Goal: Task Accomplishment & Management: Use online tool/utility

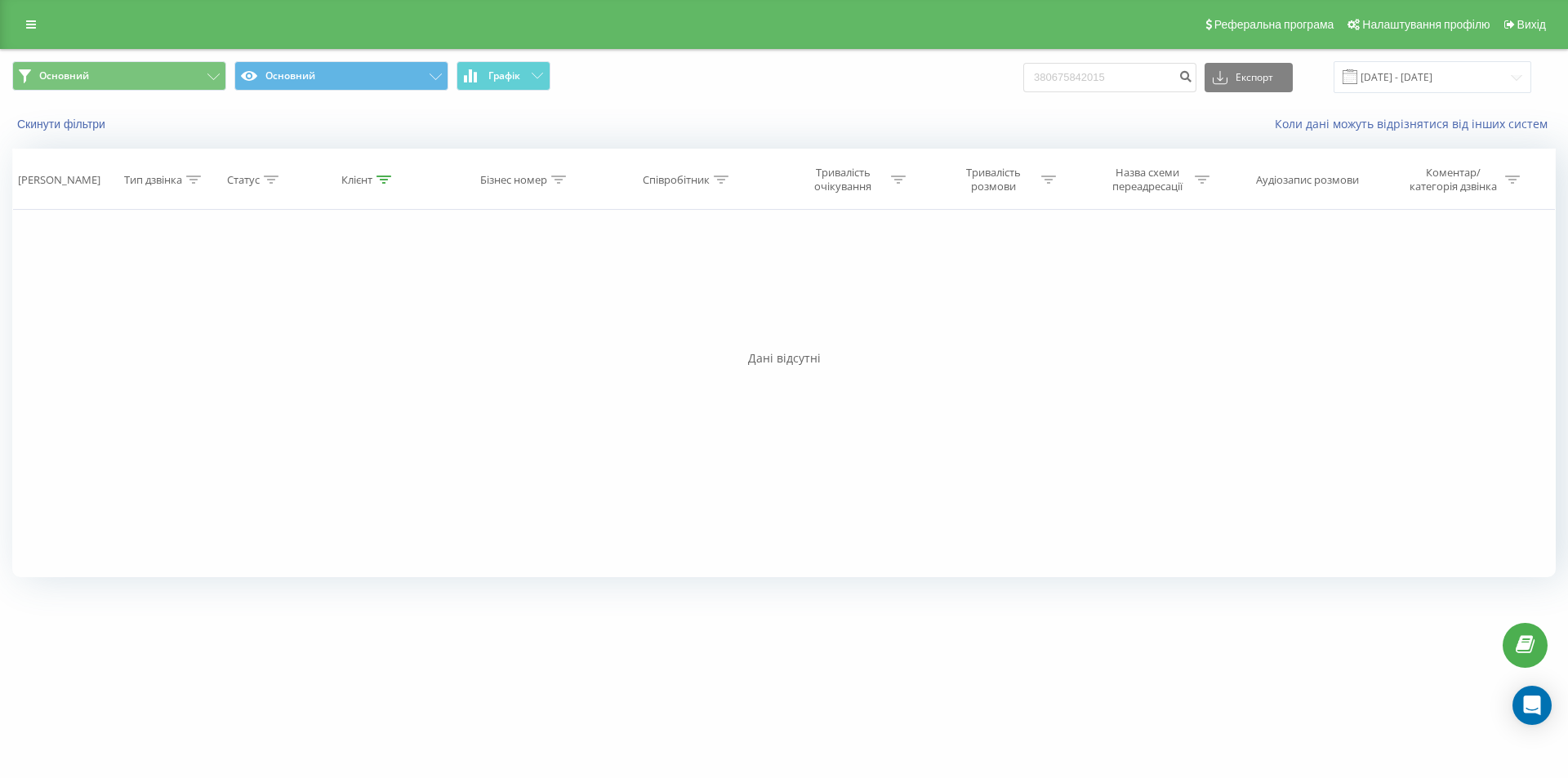
click at [31, 25] on icon at bounding box center [31, 25] width 10 height 12
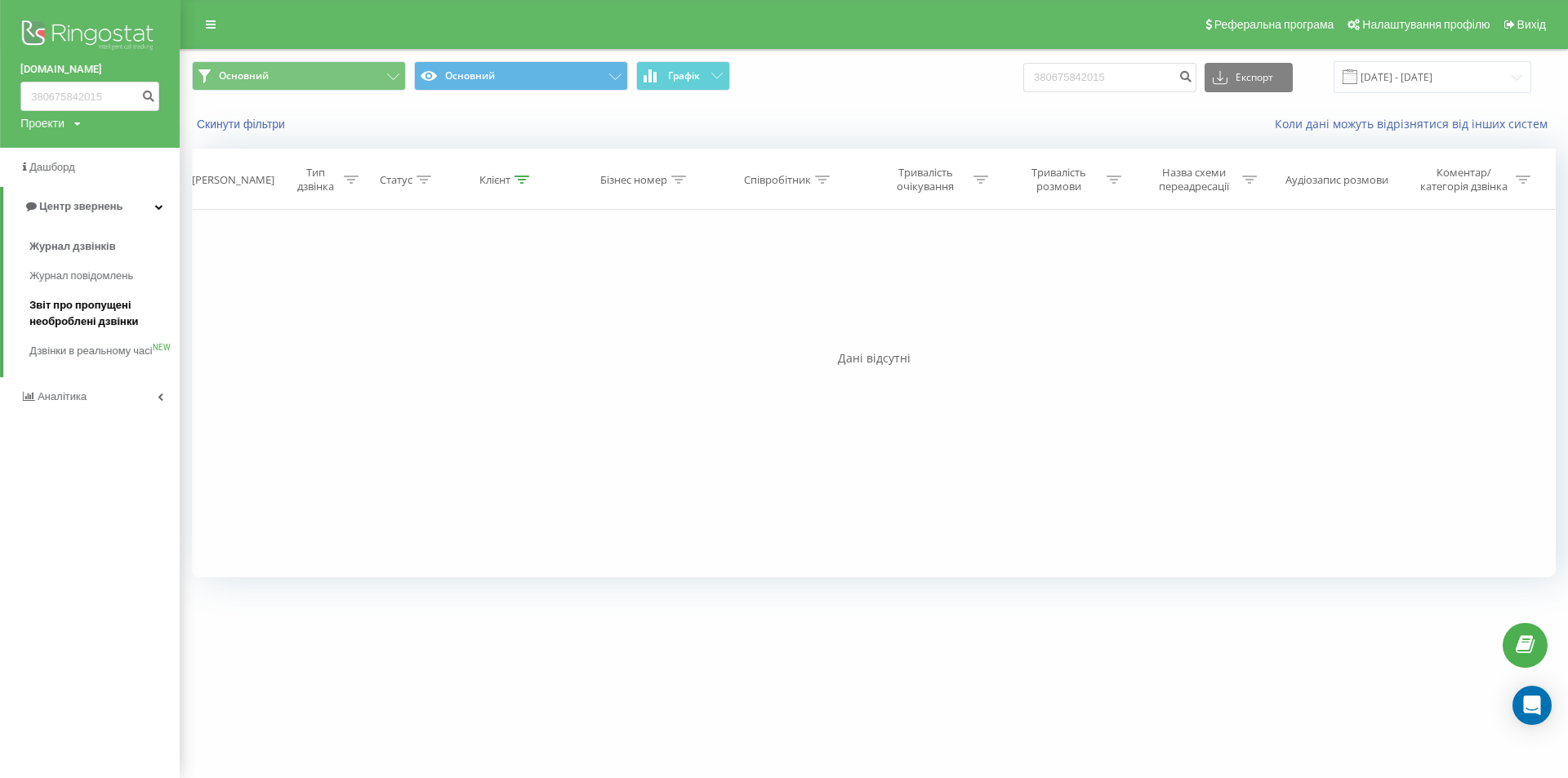
click at [63, 317] on span "Звіт про пропущені необроблені дзвінки" at bounding box center [100, 313] width 142 height 32
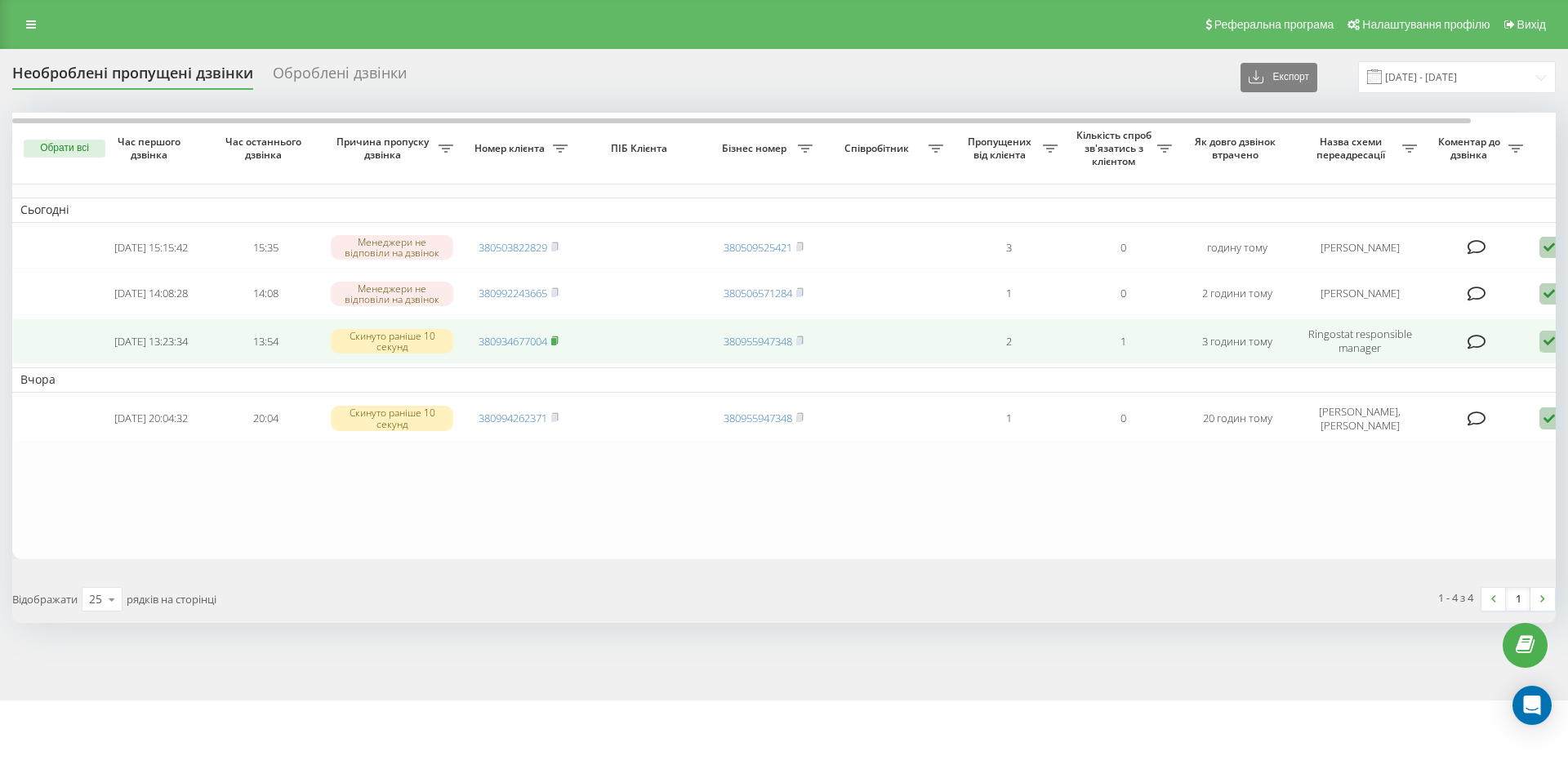
click at [556, 345] on rect at bounding box center [554, 341] width 5 height 7
click at [1542, 342] on icon at bounding box center [1549, 342] width 20 height 22
click at [557, 344] on icon at bounding box center [555, 339] width 6 height 7
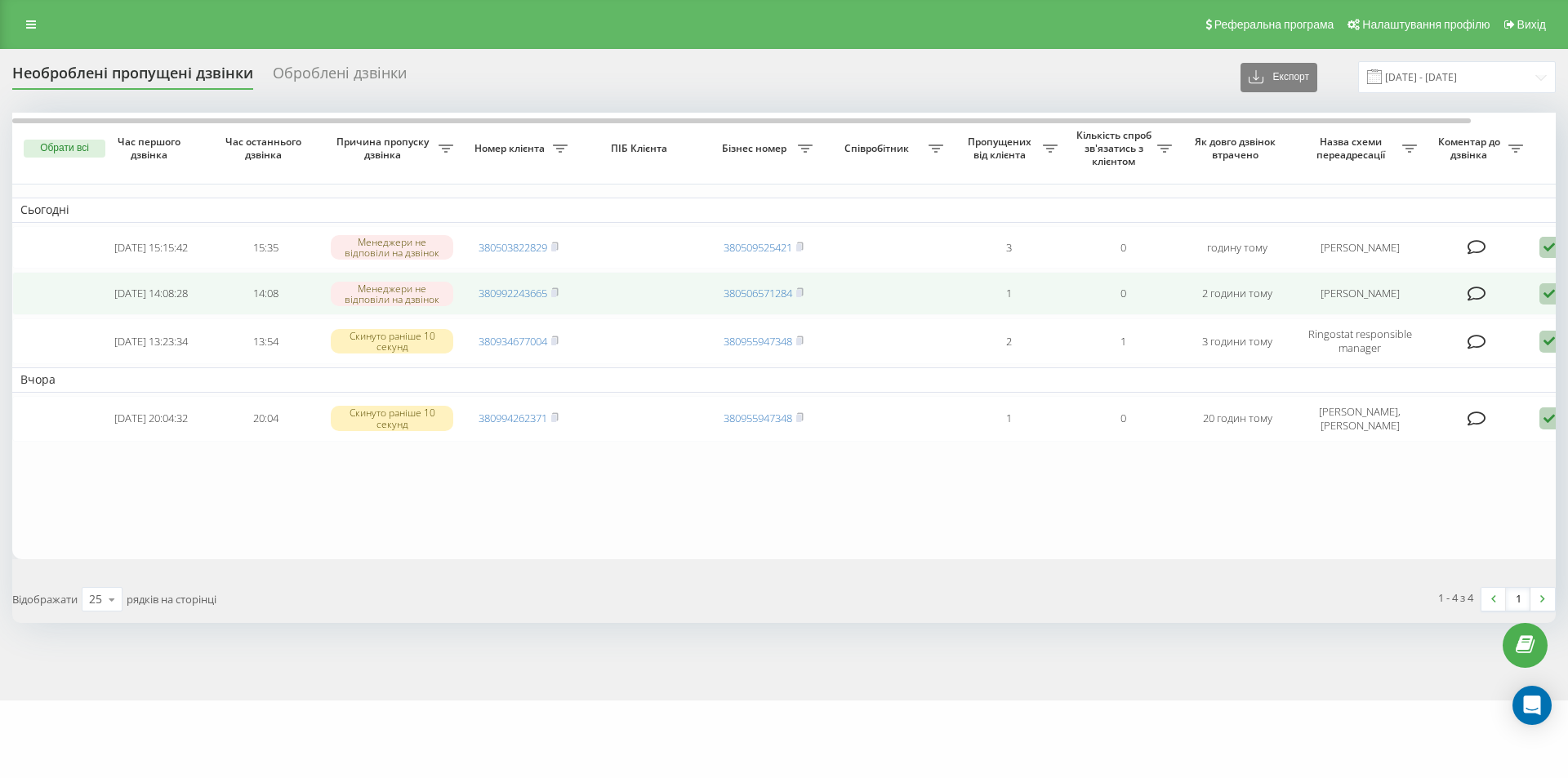
click at [1541, 295] on icon at bounding box center [1549, 295] width 20 height 22
click at [1409, 357] on span "Зв'язався з клієнтом за допомогою іншого каналу" at bounding box center [1480, 349] width 279 height 16
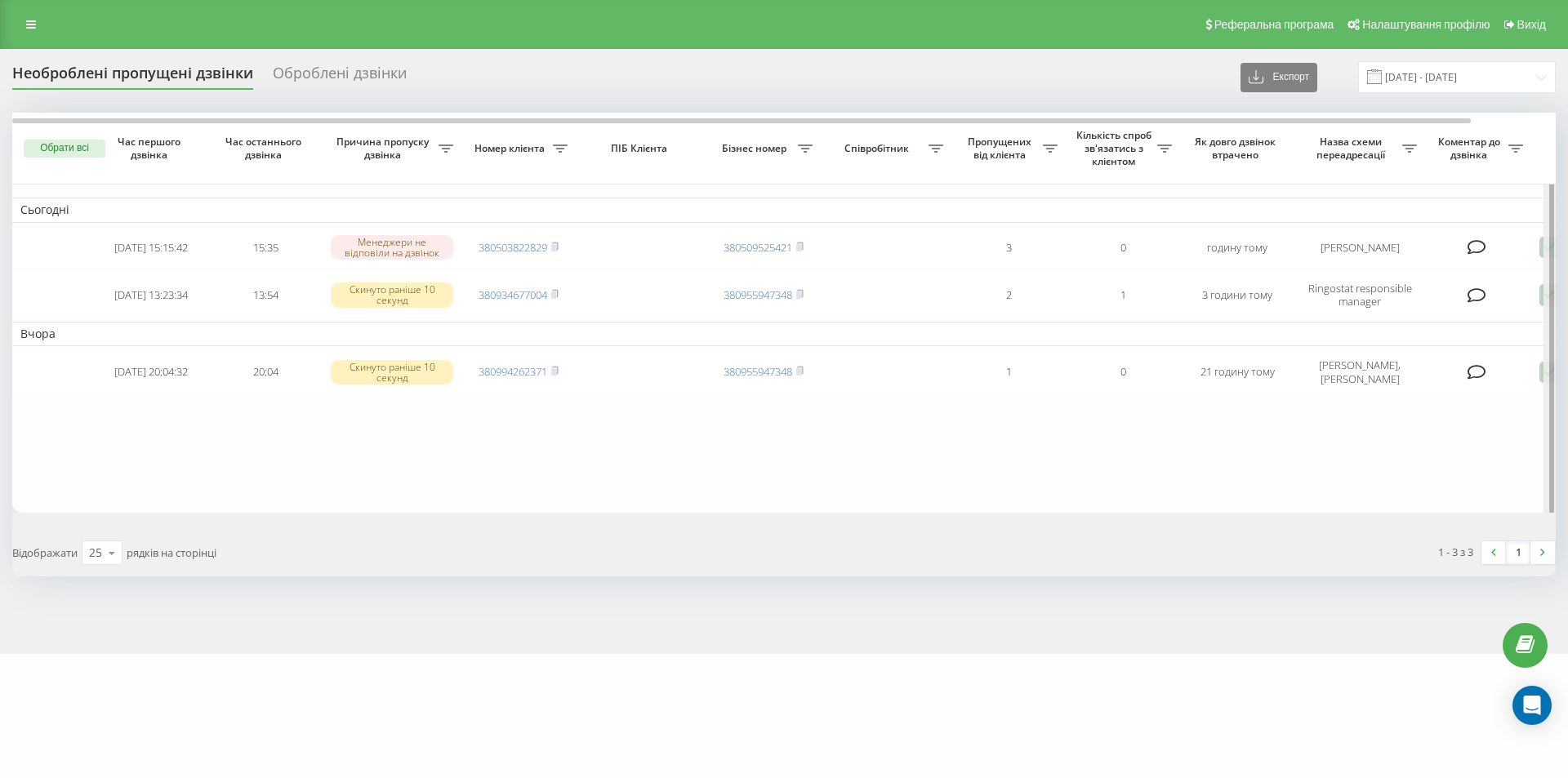
click at [1546, 248] on div at bounding box center [1549, 313] width 12 height 402
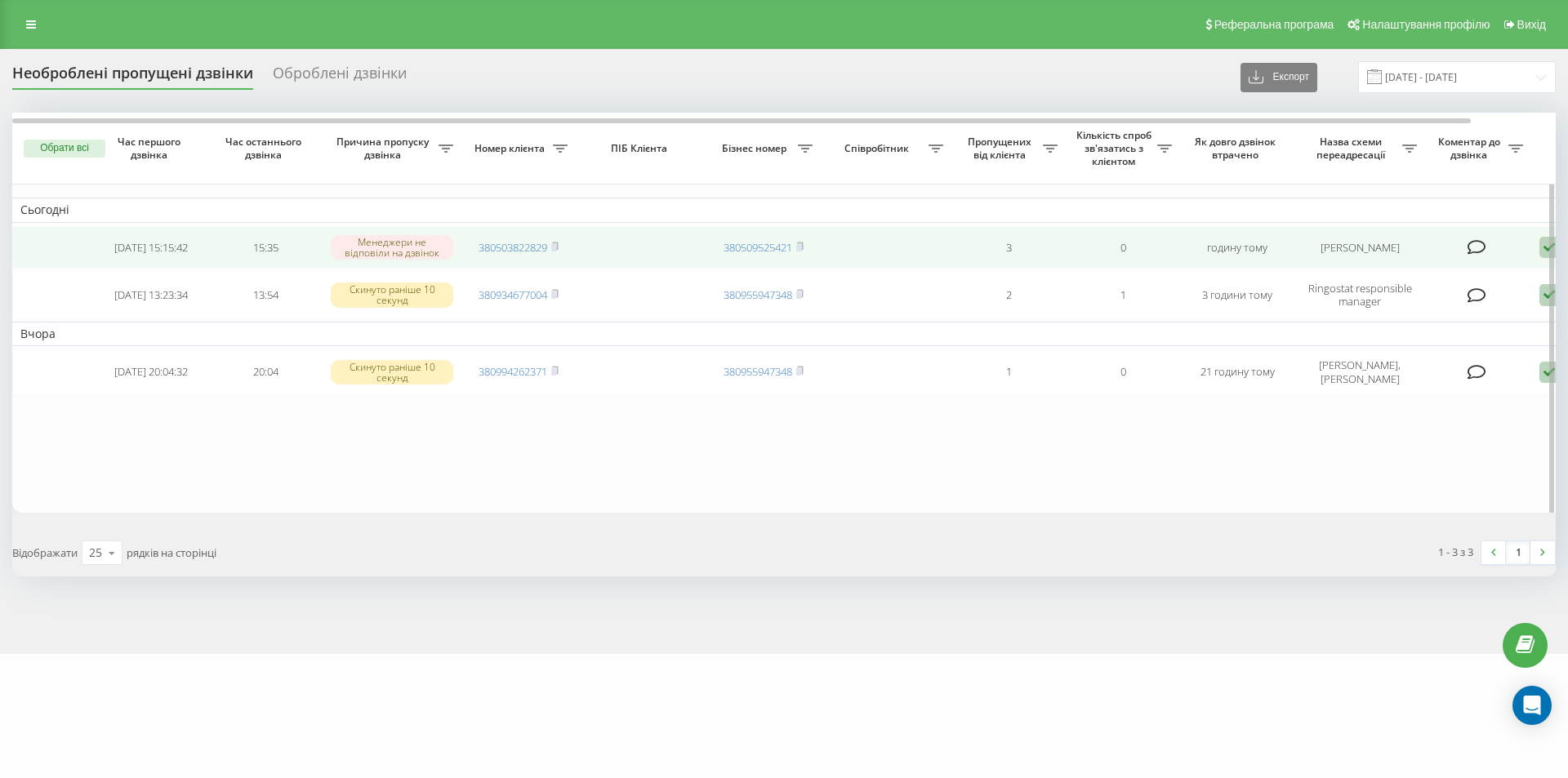
click at [1538, 249] on td "Обробити Не вдалося зв'язатися Зв'язався з клієнтом за допомогою іншого каналу …" at bounding box center [1587, 248] width 114 height 43
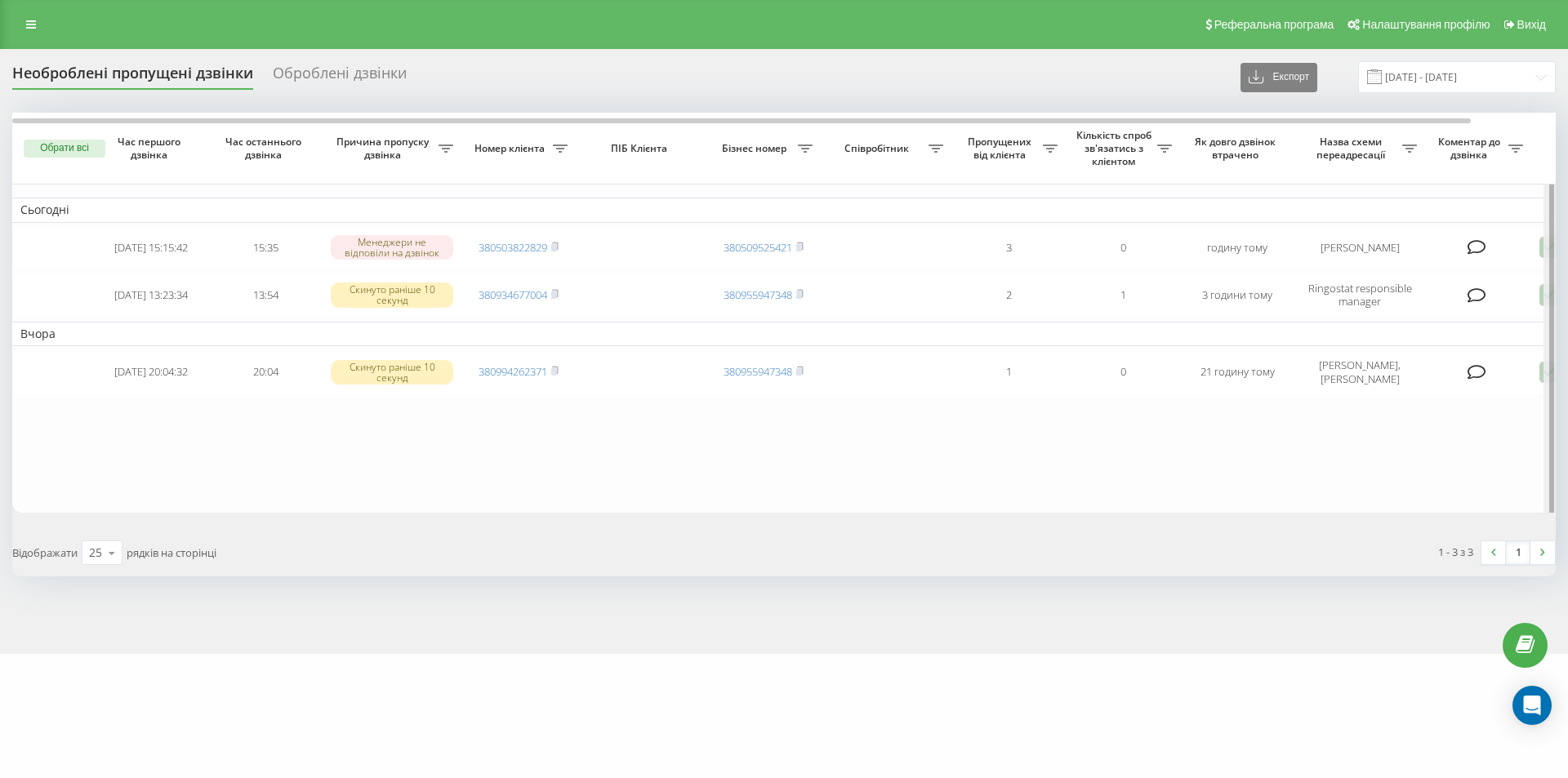
click at [1544, 251] on div at bounding box center [1549, 313] width 12 height 402
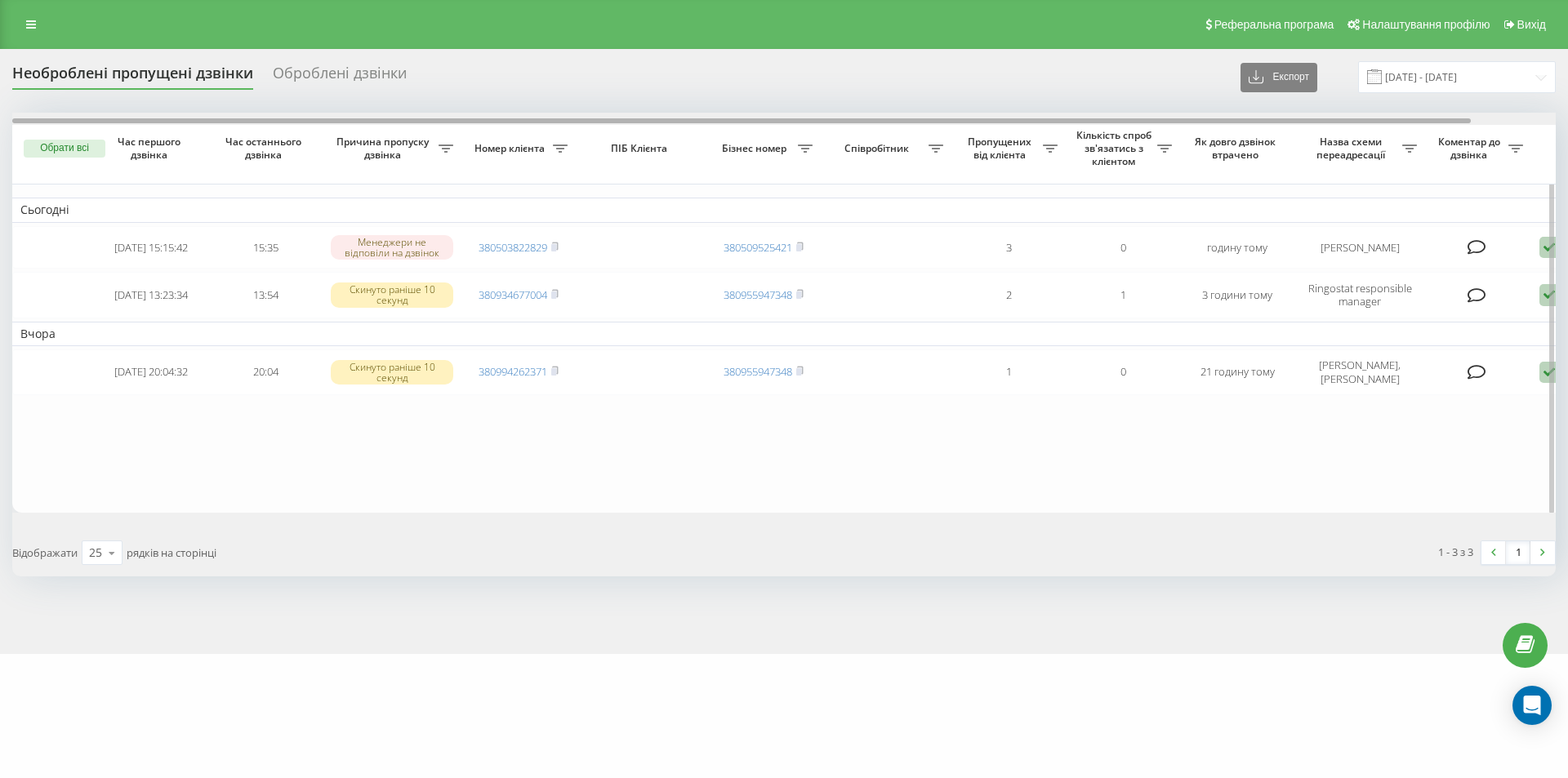
scroll to position [0, 73]
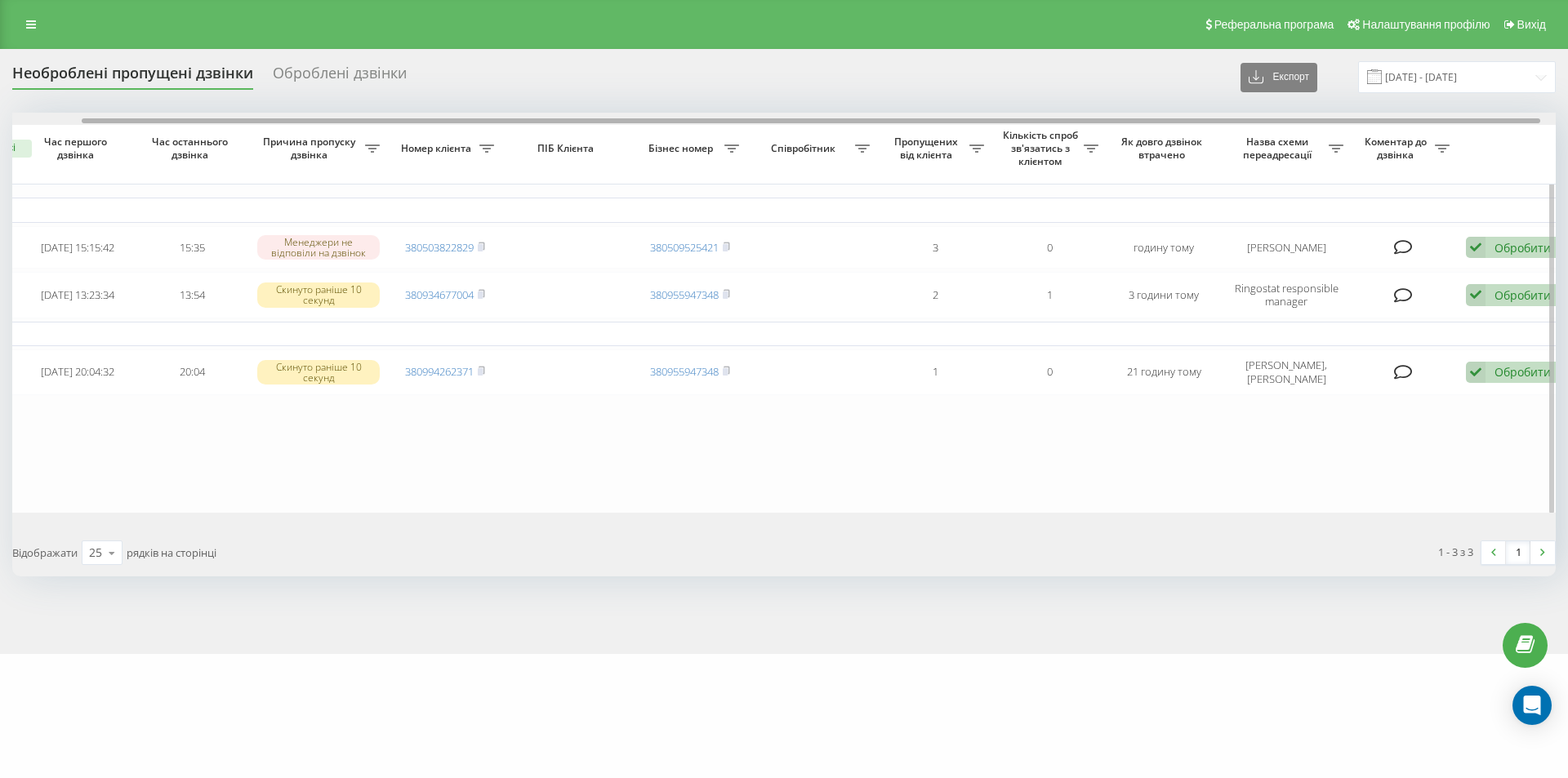
drag, startPoint x: 1319, startPoint y: 119, endPoint x: 1389, endPoint y: 115, distance: 70.1
click at [1389, 115] on div at bounding box center [784, 118] width 1543 height 12
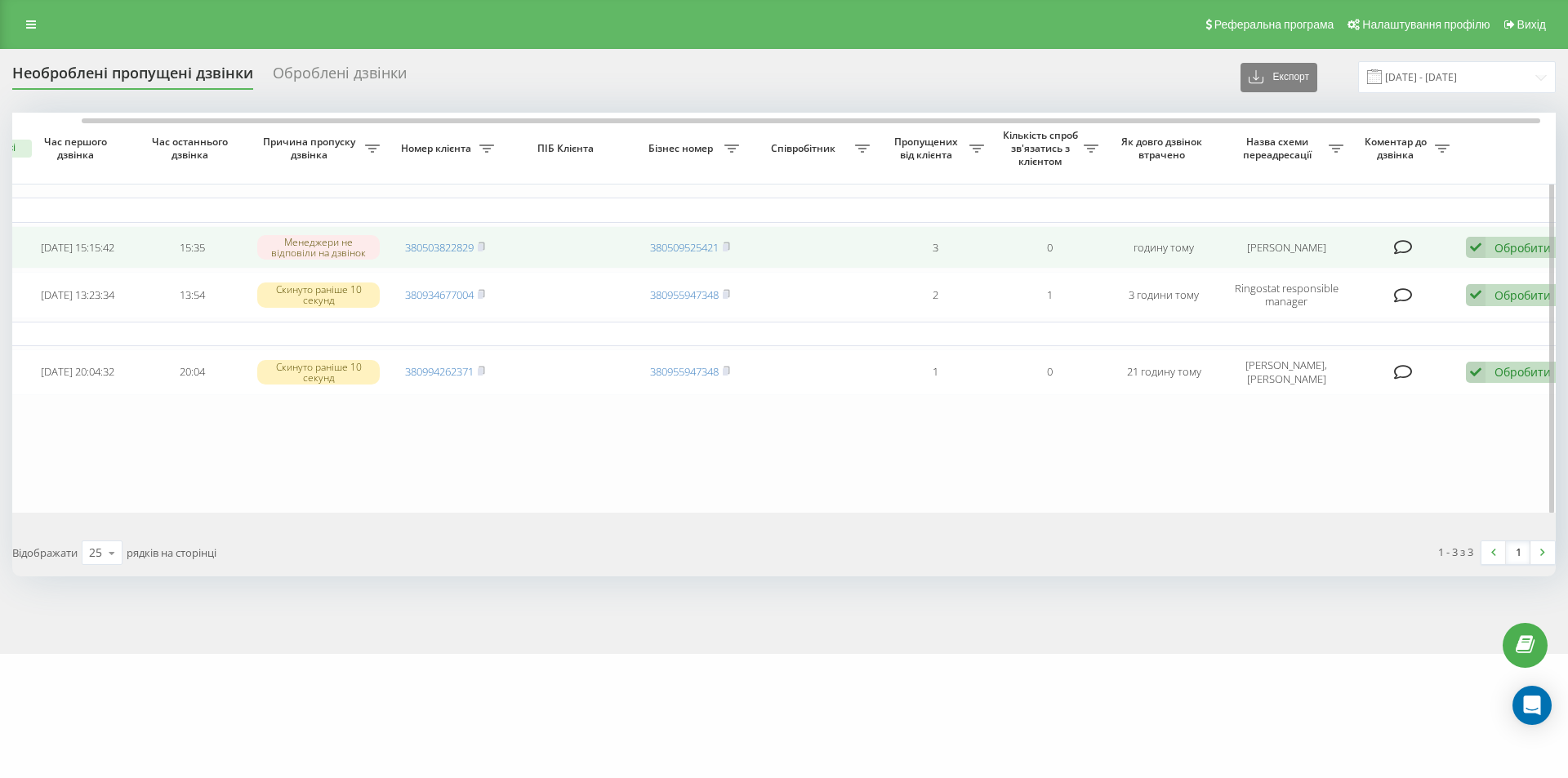
click at [1472, 248] on icon at bounding box center [1476, 248] width 20 height 22
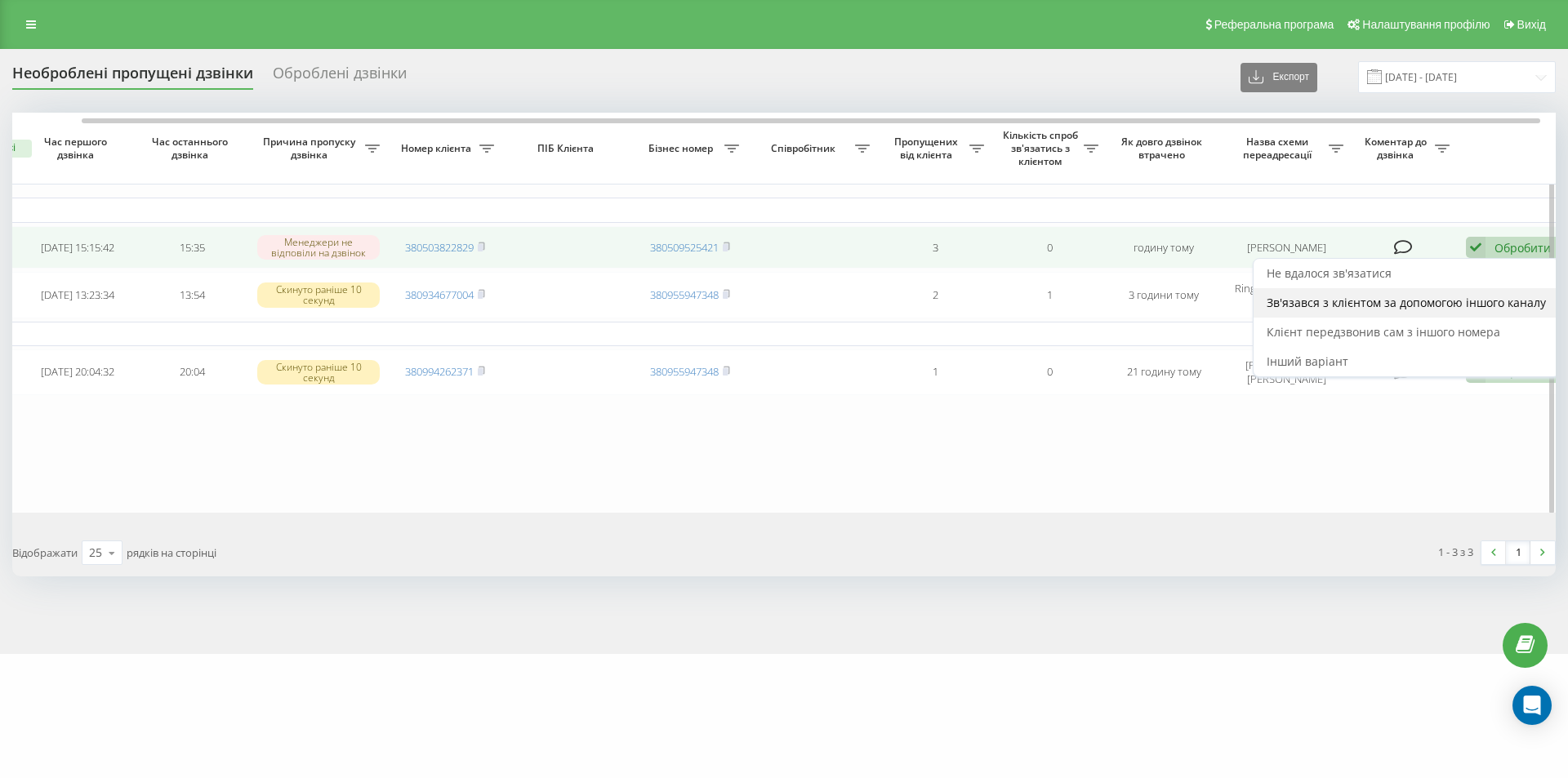
click at [1378, 299] on span "Зв'язався з клієнтом за допомогою іншого каналу" at bounding box center [1406, 302] width 279 height 16
